Goal: Find specific page/section: Find specific page/section

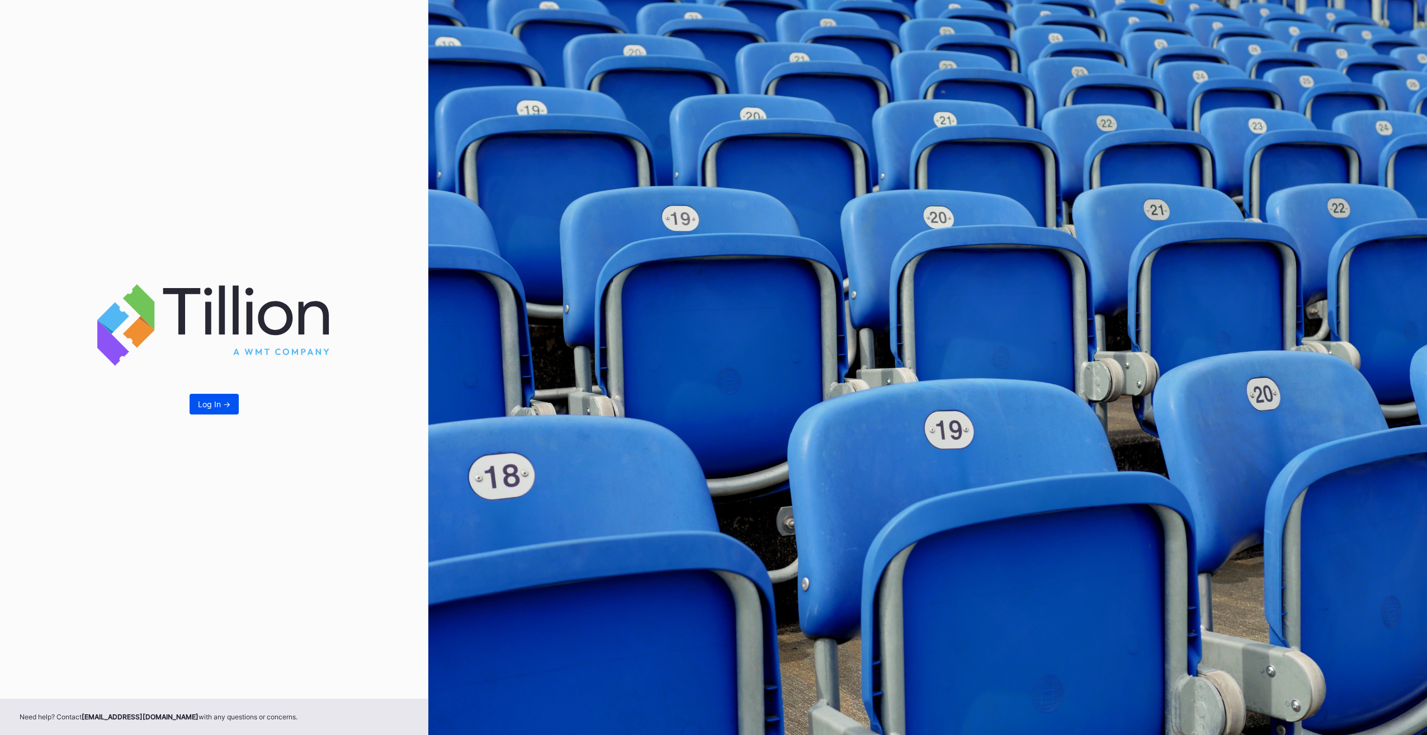
click at [216, 410] on button "Log In ->" at bounding box center [214, 404] width 49 height 21
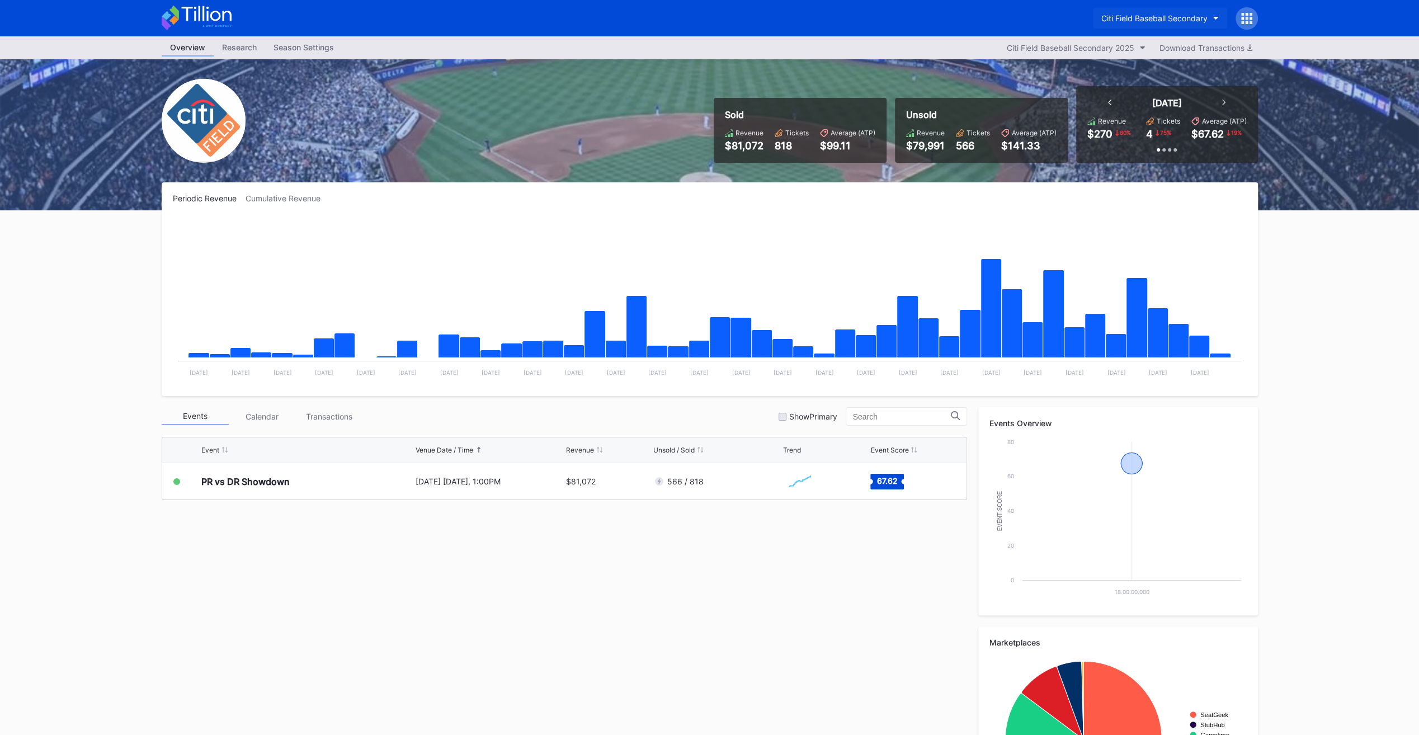
click at [1170, 15] on div "Citi Field Baseball Secondary" at bounding box center [1154, 18] width 106 height 10
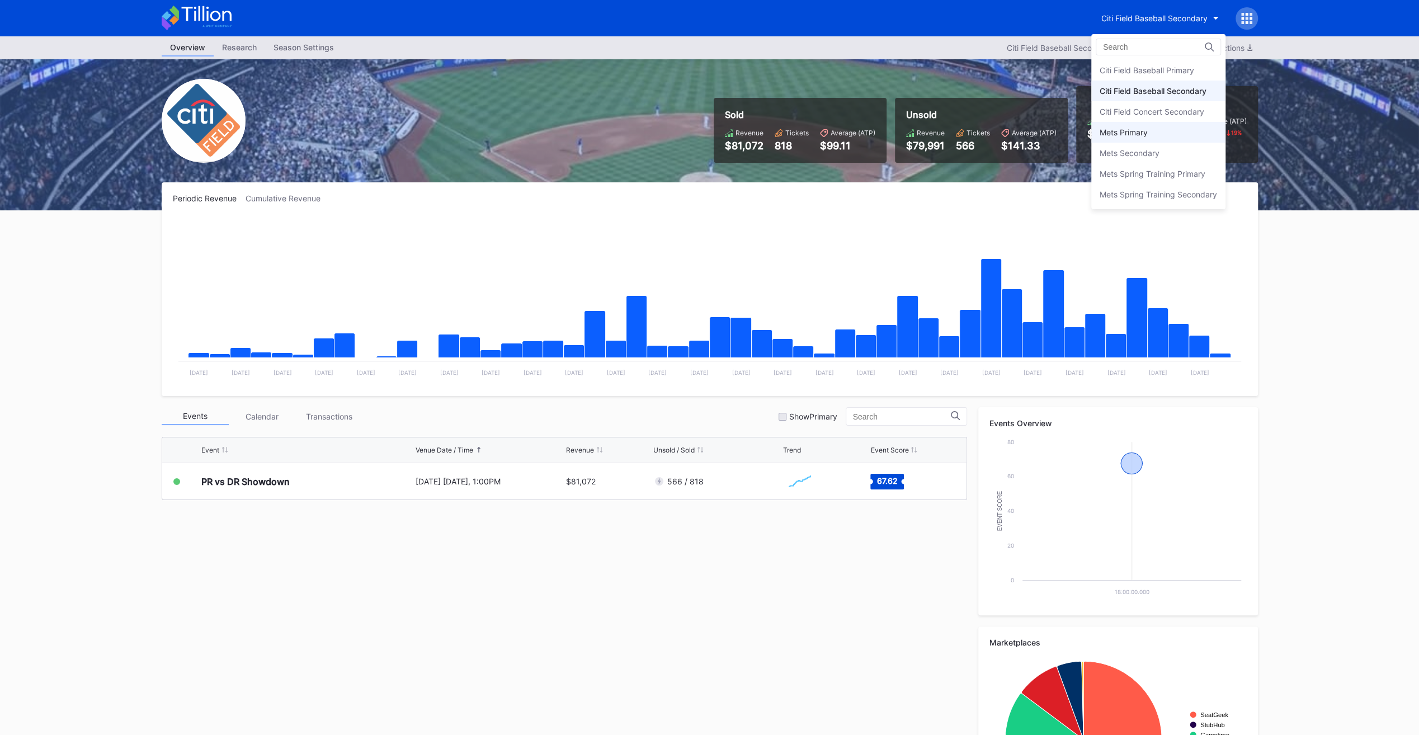
click at [1201, 133] on div "Mets Primary" at bounding box center [1158, 132] width 134 height 21
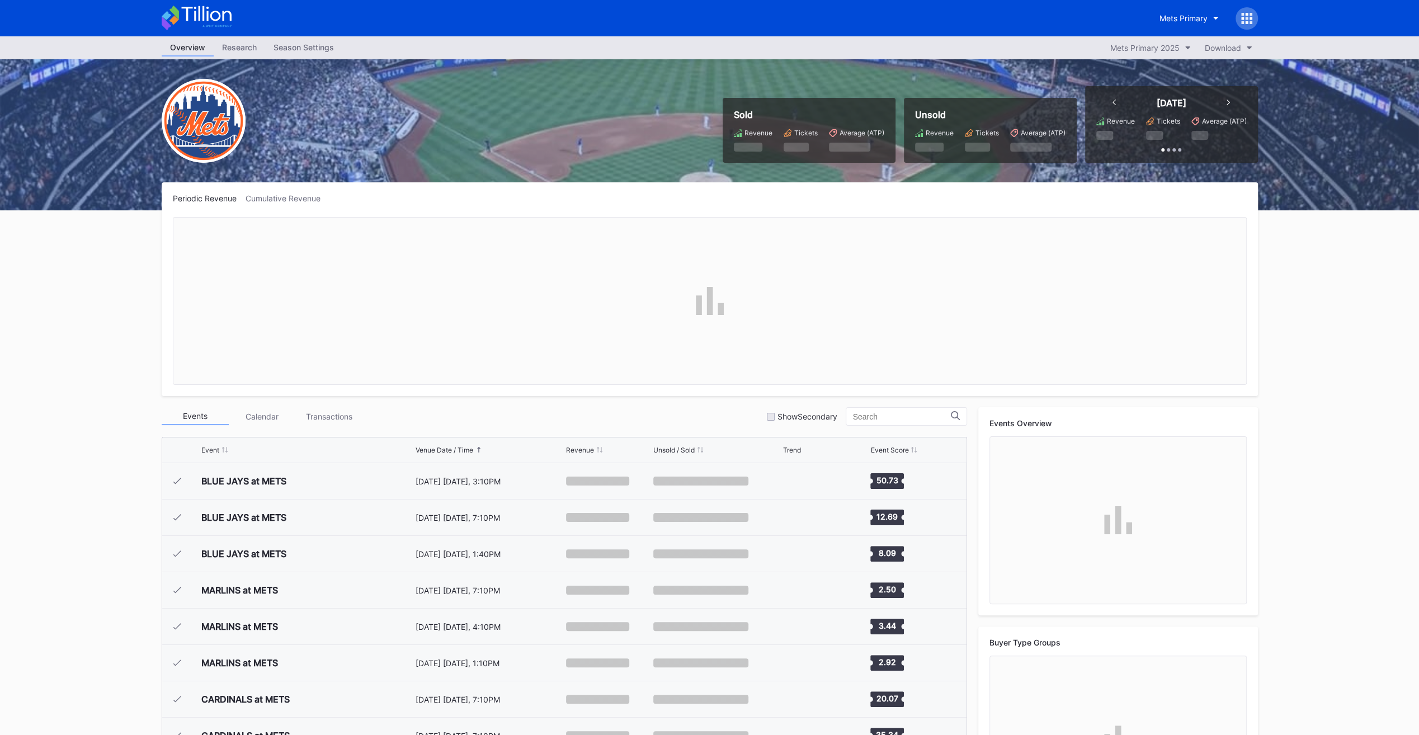
scroll to position [2832, 0]
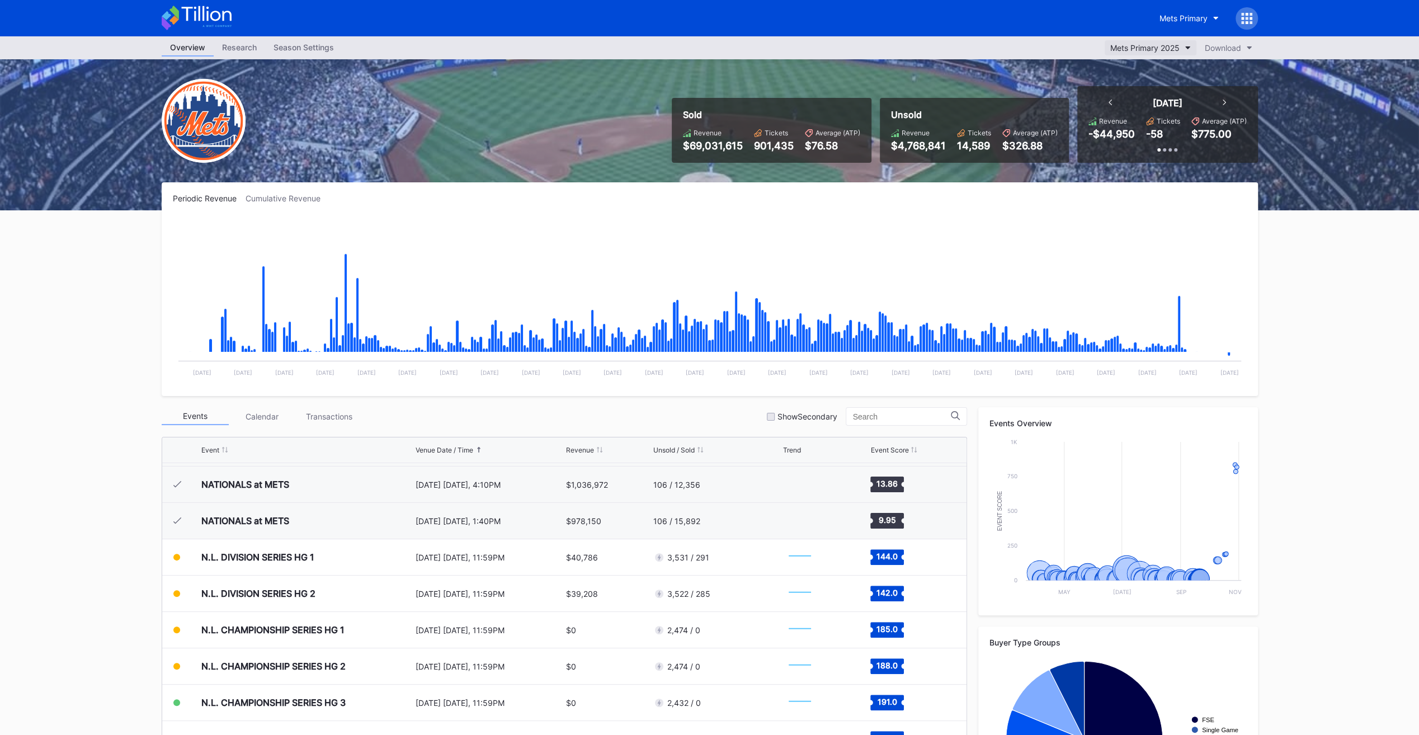
click at [1181, 48] on button "Mets Primary 2025" at bounding box center [1150, 47] width 92 height 15
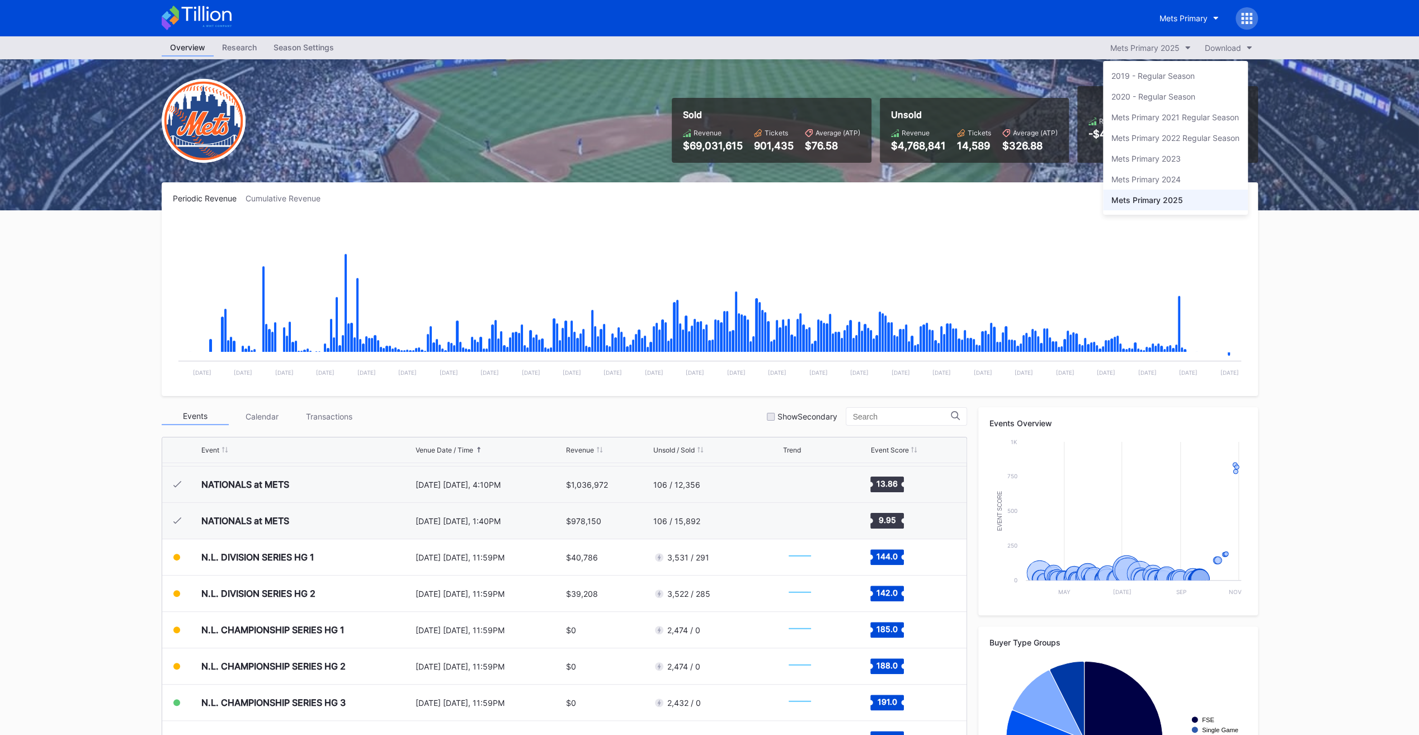
click at [1217, 183] on div "Mets Primary 2024" at bounding box center [1175, 179] width 145 height 21
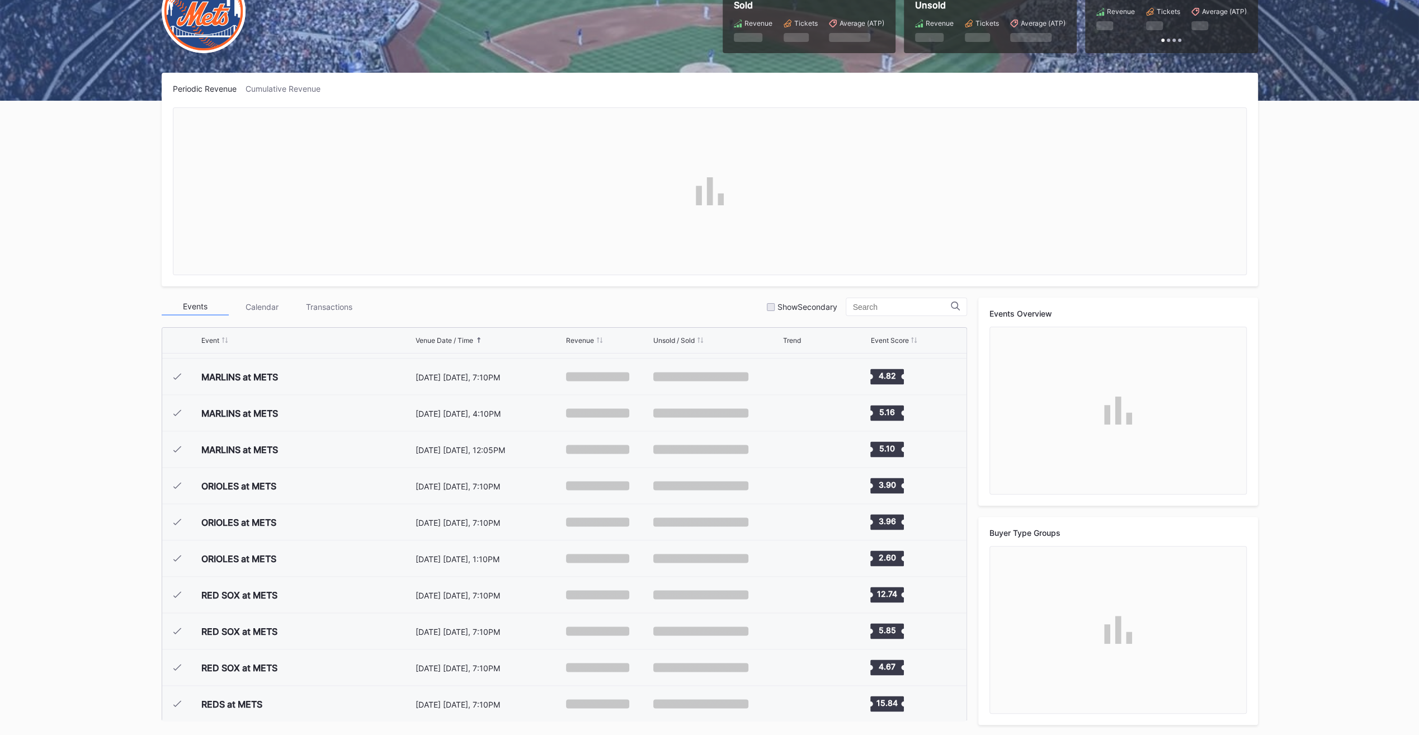
scroll to position [2723, 0]
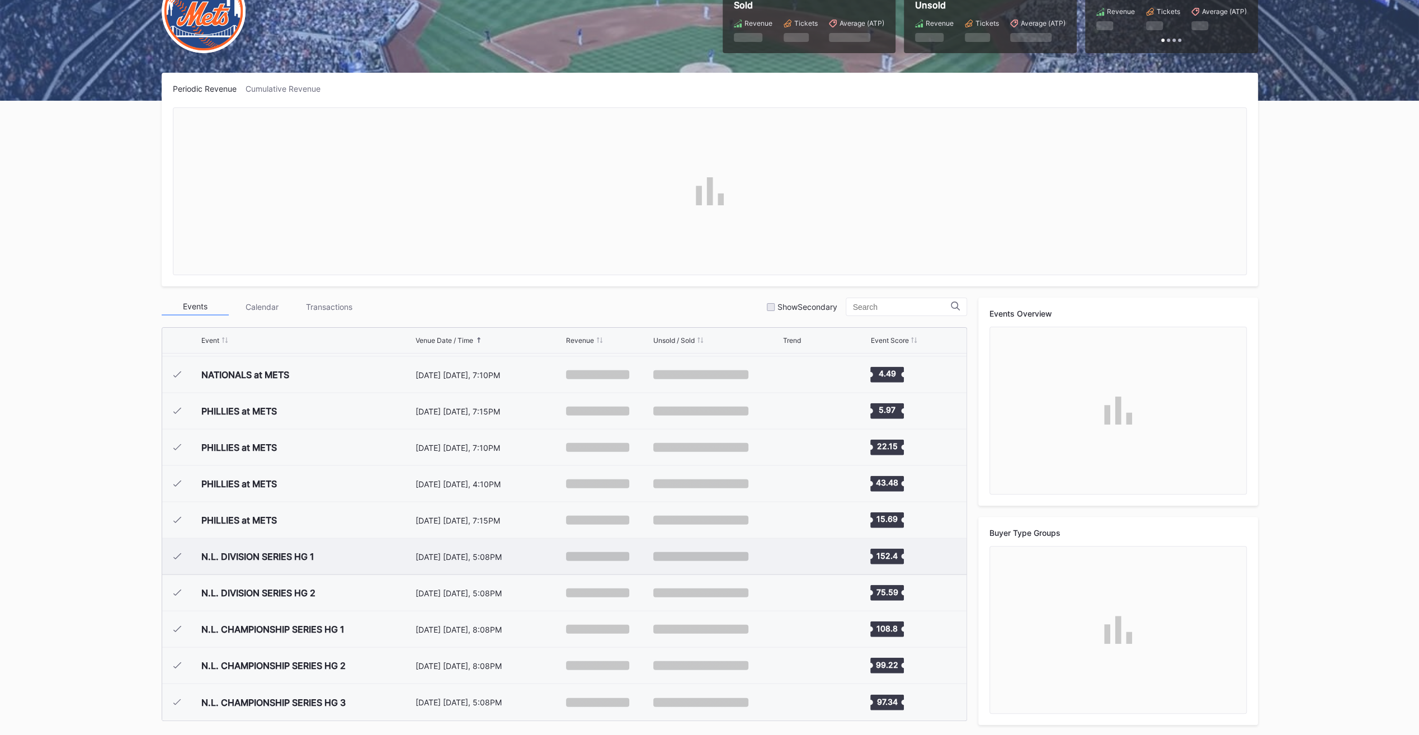
click at [400, 560] on div "N.L. DIVISION SERIES HG 1" at bounding box center [306, 557] width 211 height 36
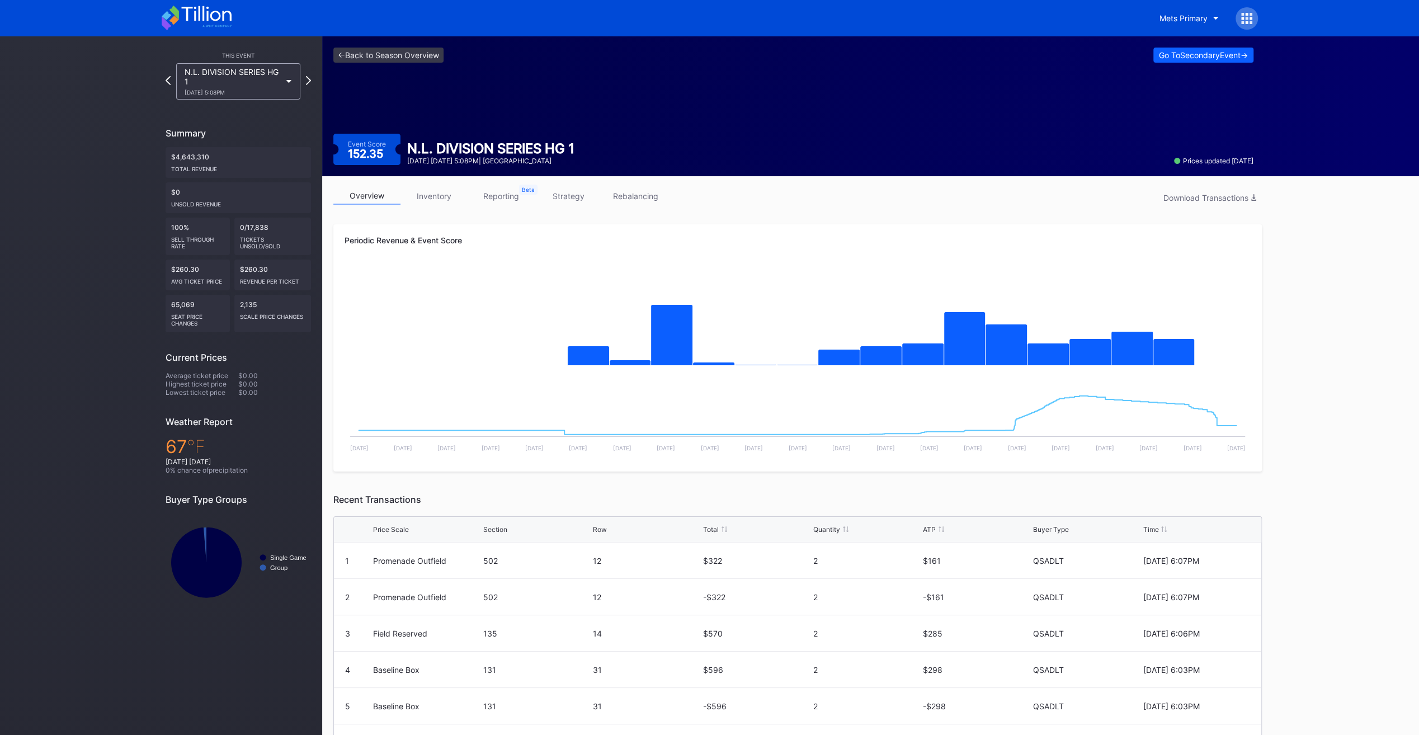
drag, startPoint x: 593, startPoint y: 150, endPoint x: 608, endPoint y: 134, distance: 22.5
click at [594, 131] on div "<- Back to Season Overview Go To Secondary Event -> Event Score 152.35 N.L. DIV…" at bounding box center [793, 106] width 942 height 140
click at [748, 160] on div "Event Score 152.35 N.L. DIVISION SERIES HG [DATE] 8 [DATE] 5:08PM | Citi Field …" at bounding box center [793, 149] width 920 height 31
click at [425, 55] on link "<- Back to Season Overview" at bounding box center [388, 55] width 110 height 15
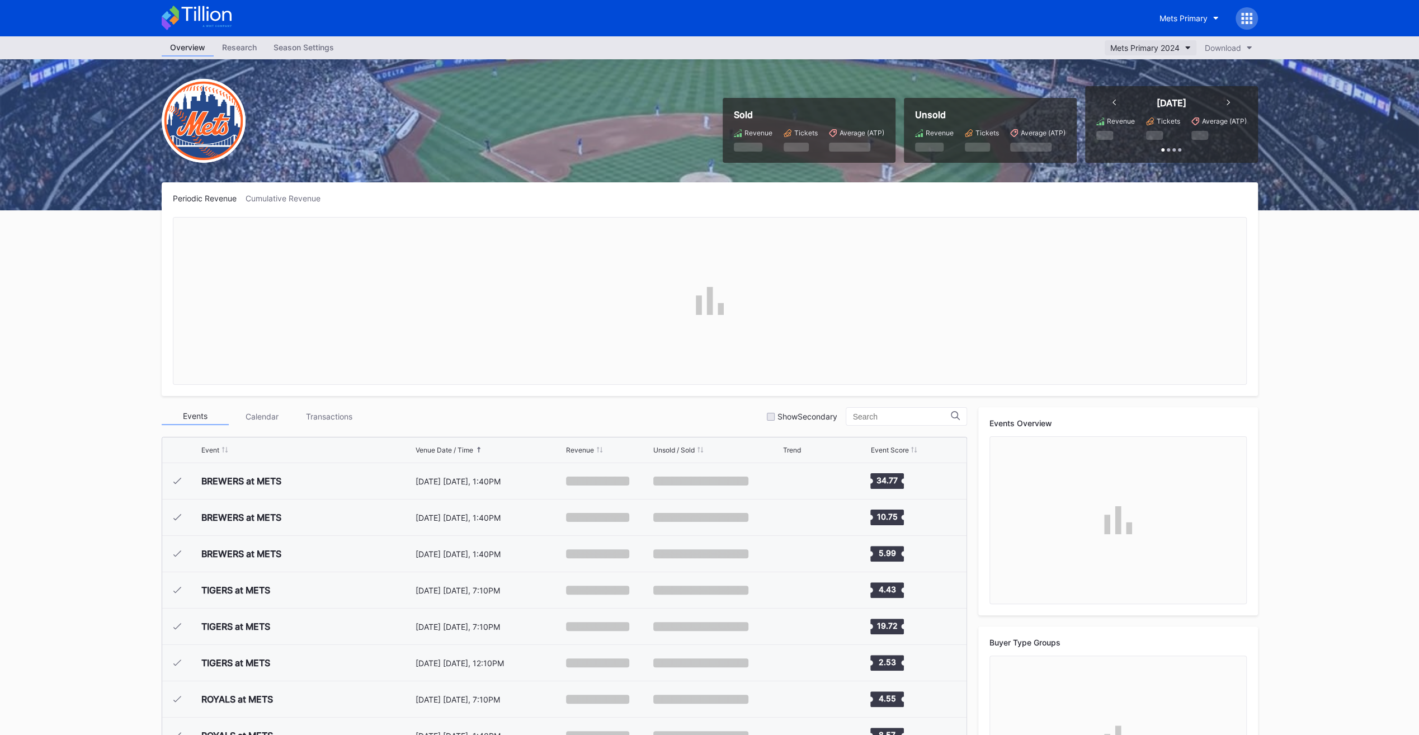
click at [1170, 53] on button "Mets Primary 2024" at bounding box center [1150, 47] width 92 height 15
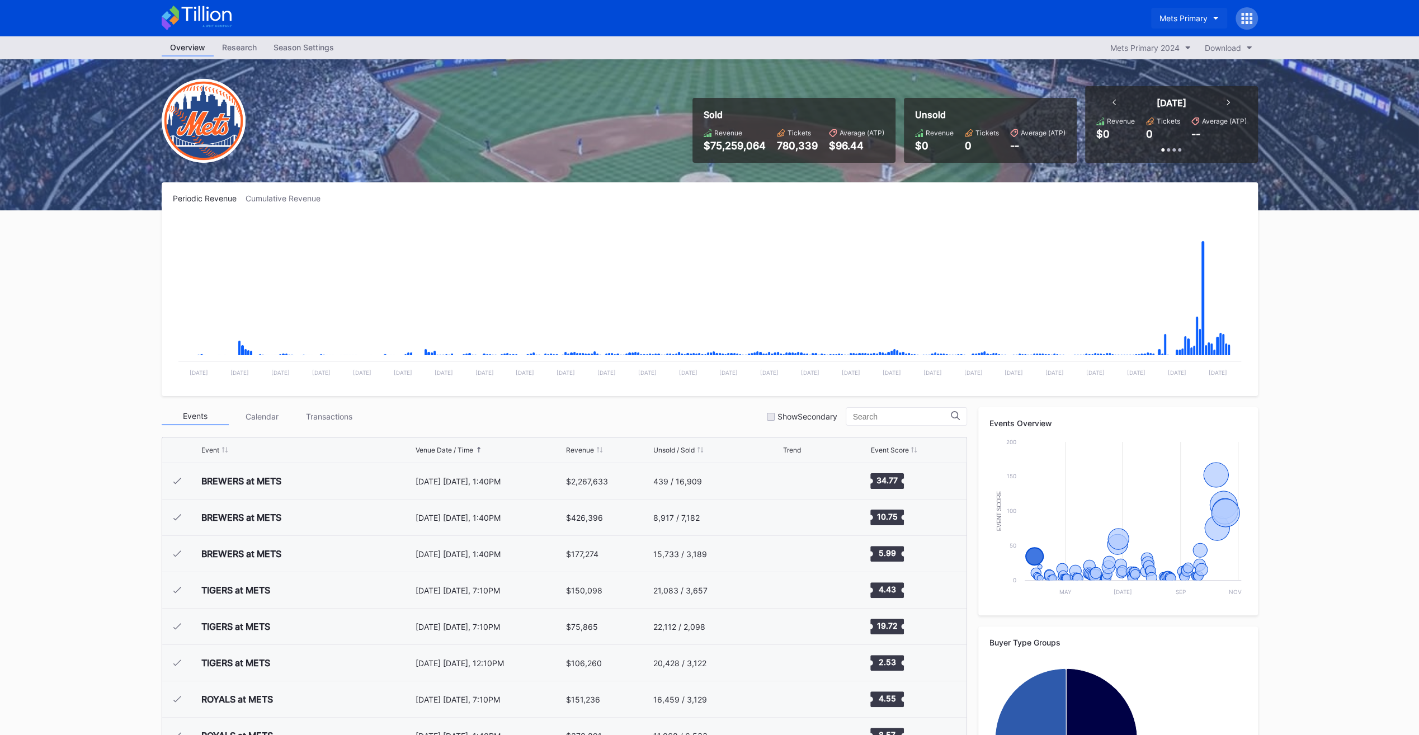
click at [1194, 15] on div "Mets Primary" at bounding box center [1183, 18] width 48 height 10
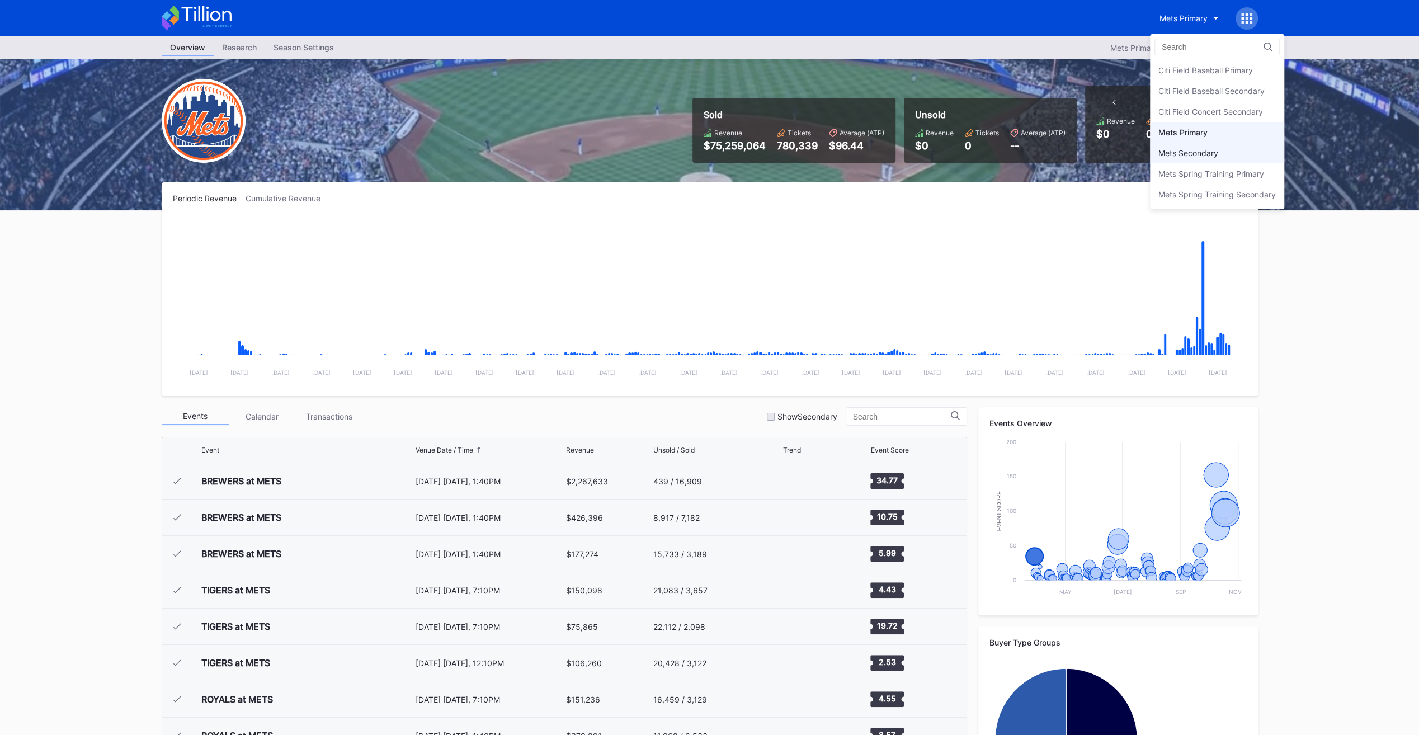
click at [1253, 154] on div "Mets Secondary" at bounding box center [1217, 153] width 134 height 21
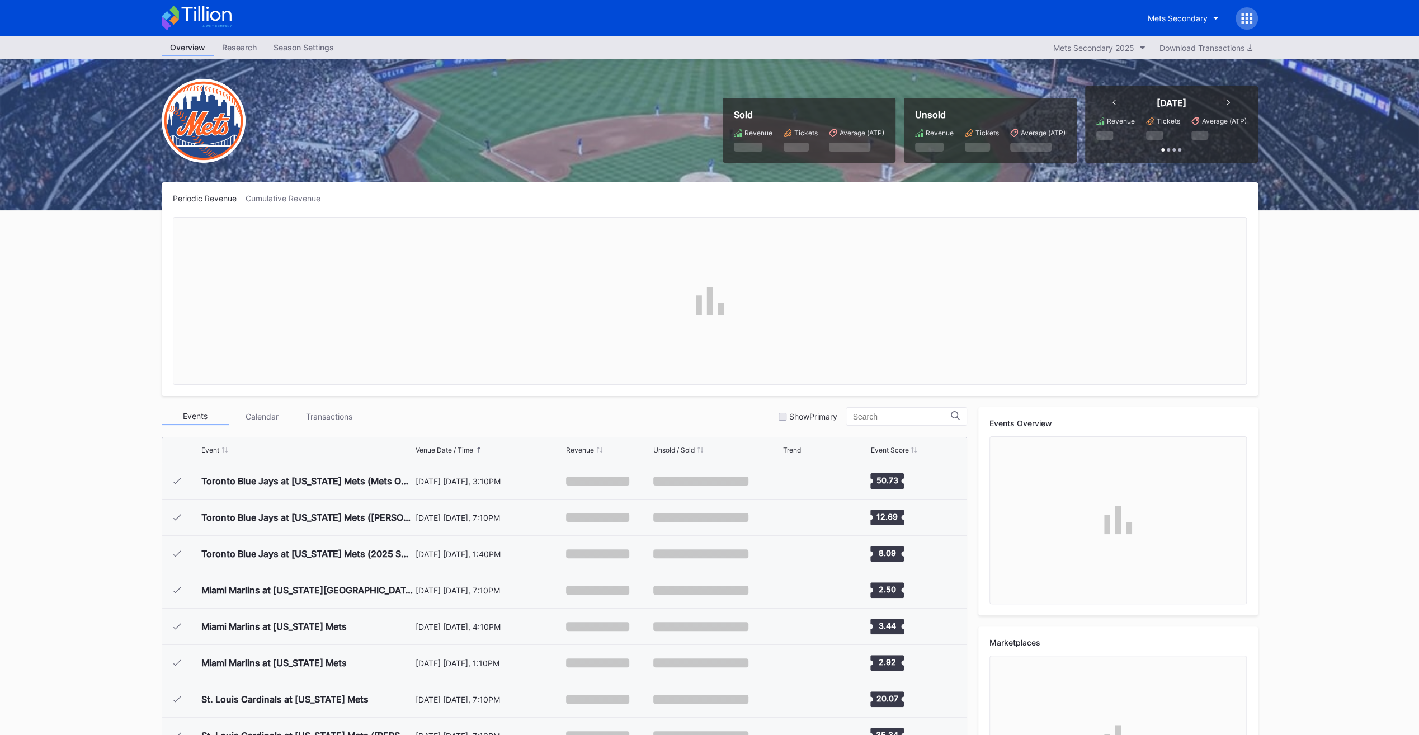
scroll to position [2832, 0]
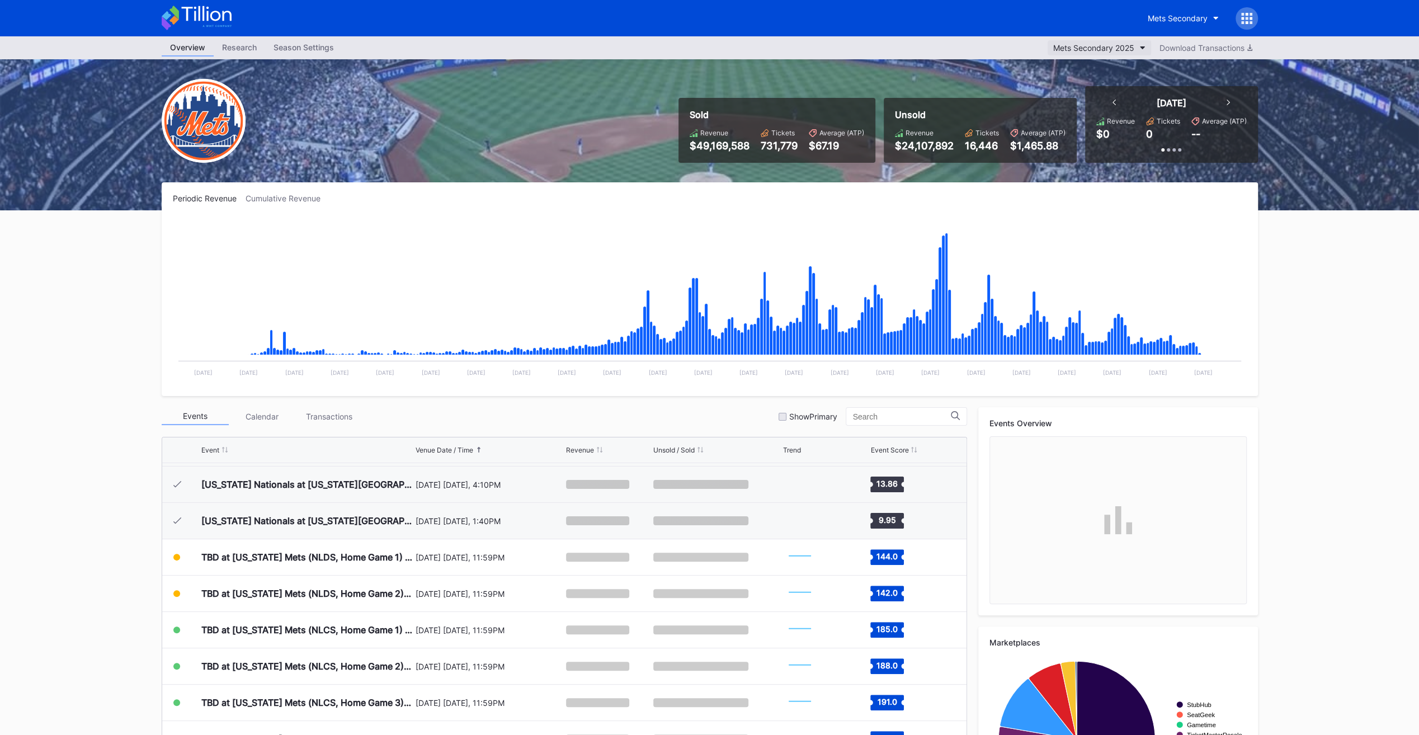
click at [1097, 41] on button "Mets Secondary 2025" at bounding box center [1098, 47] width 103 height 15
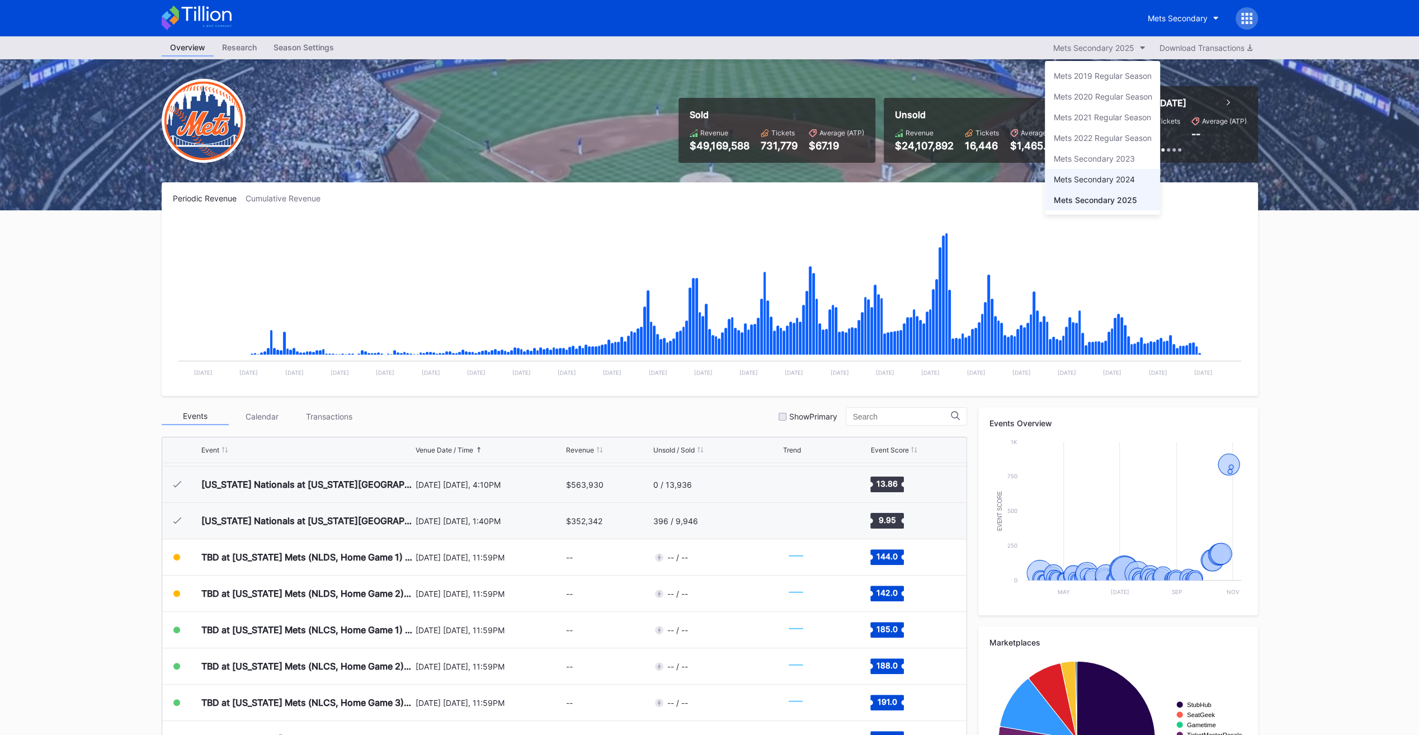
click at [1138, 176] on div "Mets Secondary 2024" at bounding box center [1102, 179] width 115 height 21
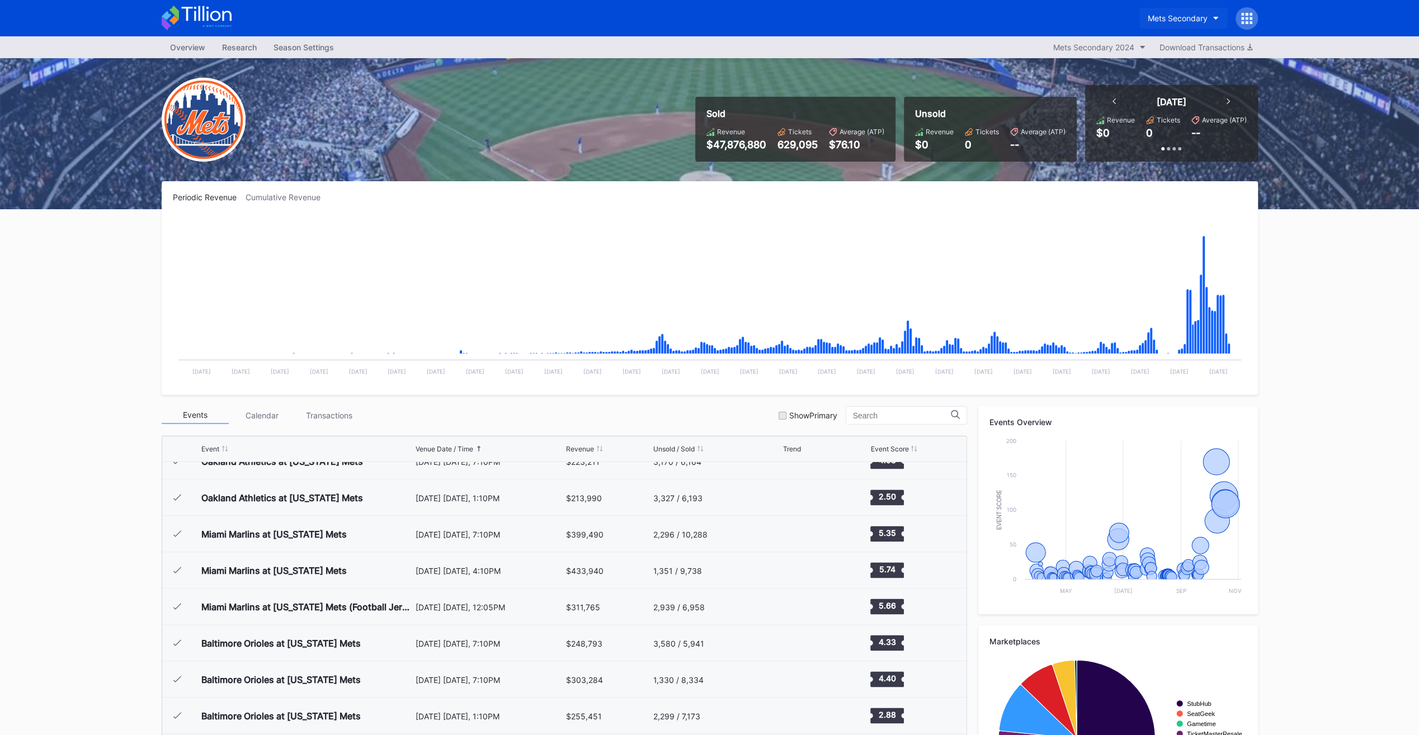
click at [1173, 27] on button "Mets Secondary" at bounding box center [1183, 18] width 88 height 21
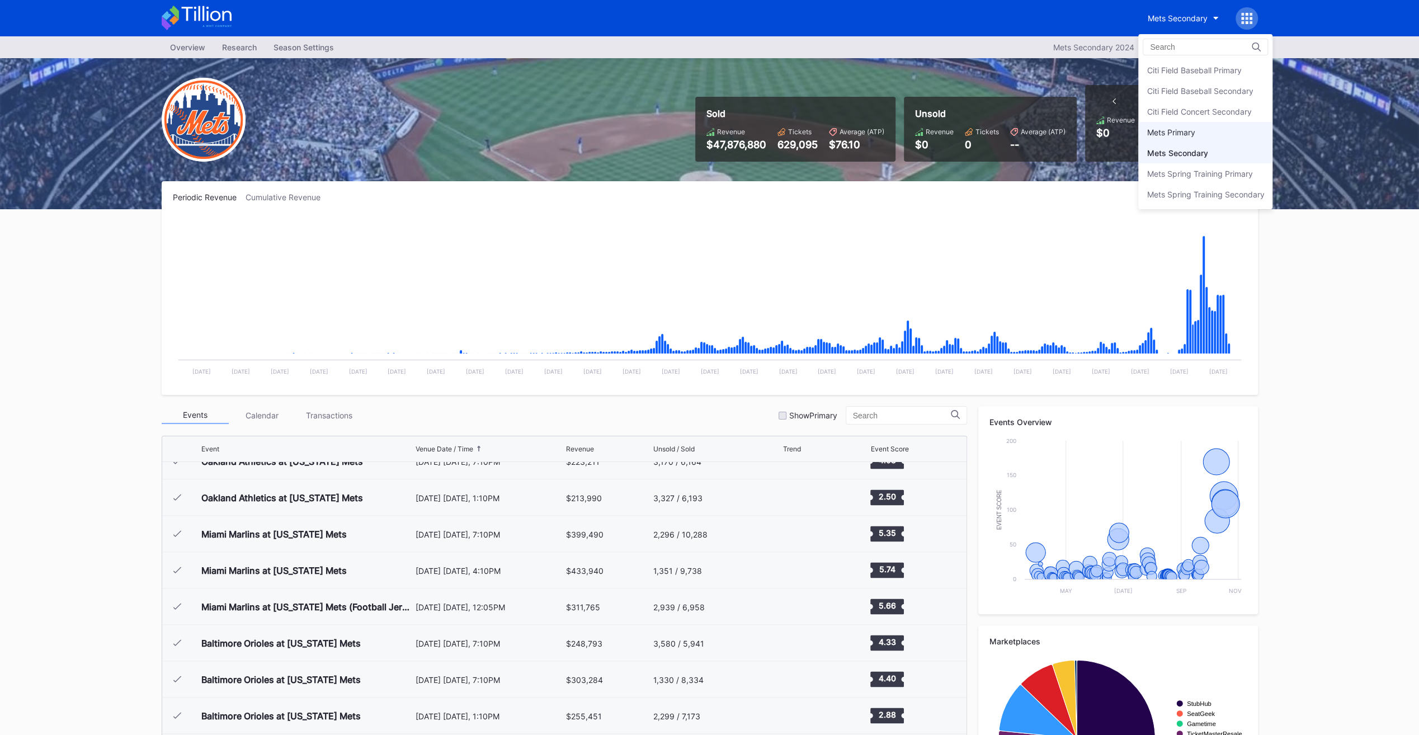
click at [1224, 129] on div "Mets Primary" at bounding box center [1205, 132] width 134 height 21
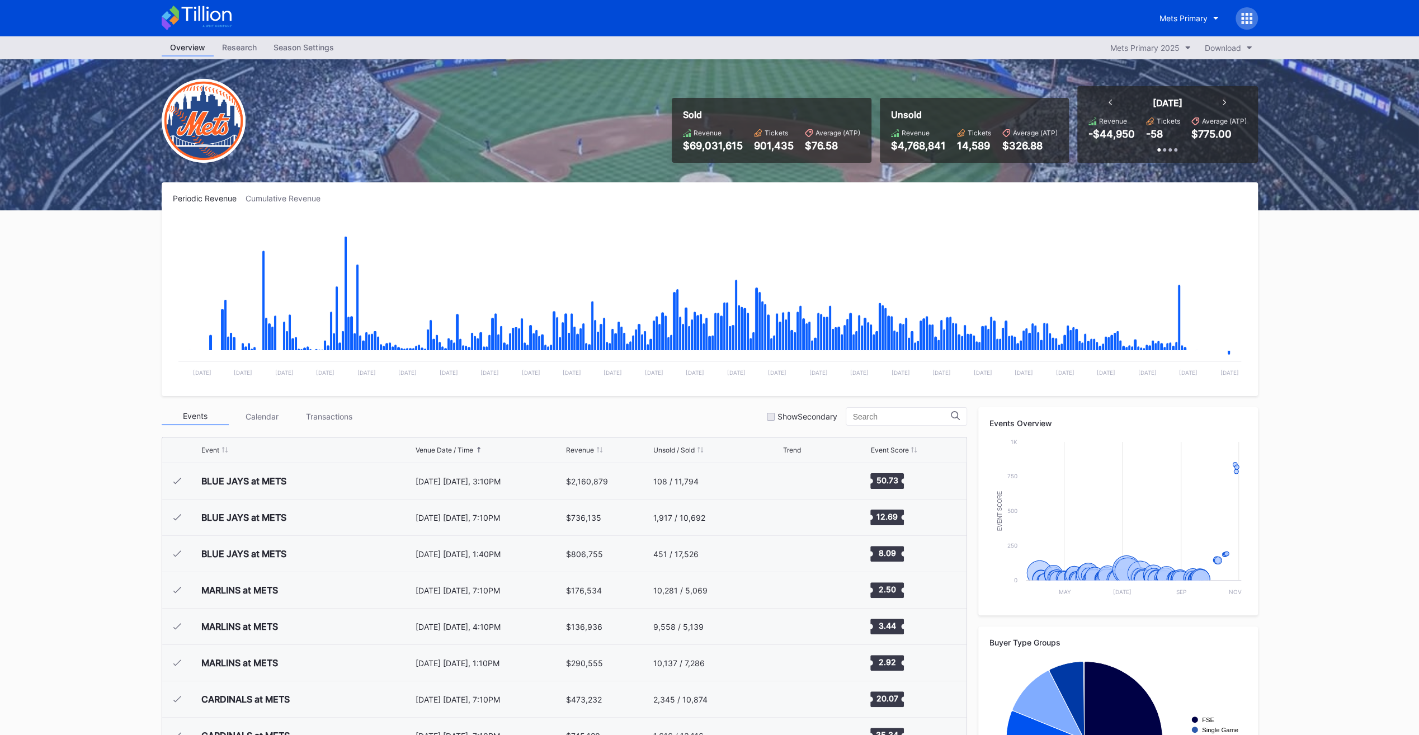
scroll to position [2832, 0]
